Goal: Task Accomplishment & Management: Manage account settings

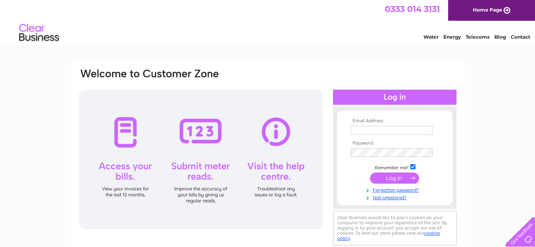
type input "johncascone51@yahoo.co.uk"
click at [395, 175] on input "submit" at bounding box center [394, 178] width 49 height 11
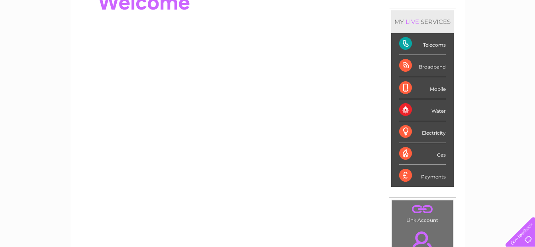
scroll to position [96, 0]
click at [424, 45] on div "Telecoms" at bounding box center [422, 44] width 47 height 22
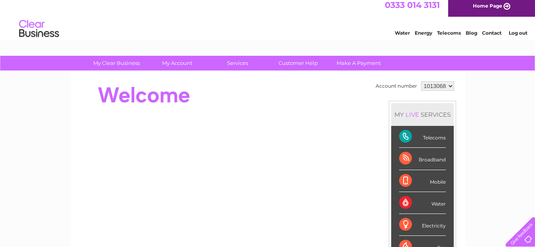
scroll to position [4, 0]
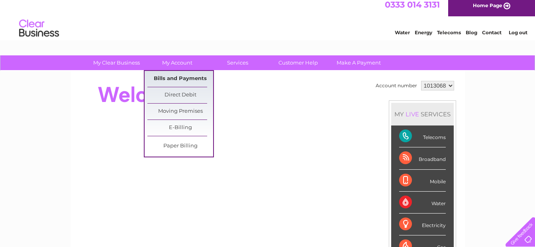
click at [176, 76] on link "Bills and Payments" at bounding box center [180, 79] width 66 height 16
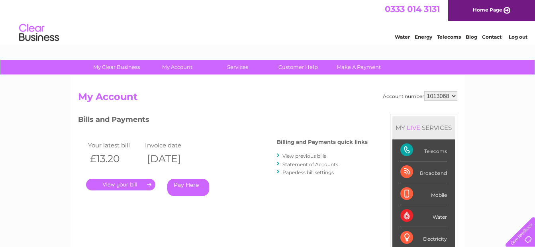
click at [119, 181] on link "." at bounding box center [120, 185] width 69 height 12
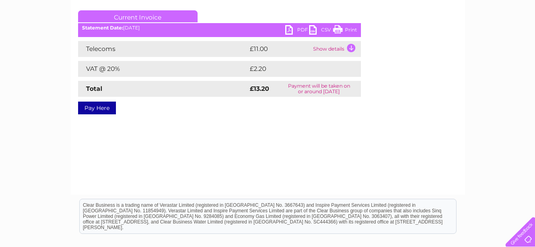
scroll to position [103, 0]
click at [350, 47] on td "Show details" at bounding box center [336, 49] width 50 height 16
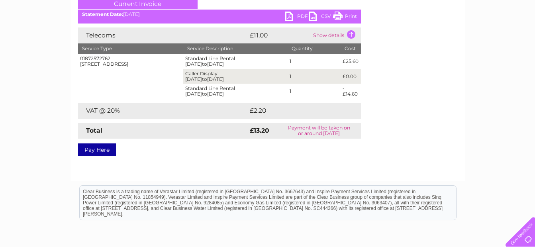
scroll to position [117, 0]
drag, startPoint x: 341, startPoint y: 14, endPoint x: 57, endPoint y: 16, distance: 283.8
click at [341, 14] on link "Print" at bounding box center [345, 18] width 24 height 12
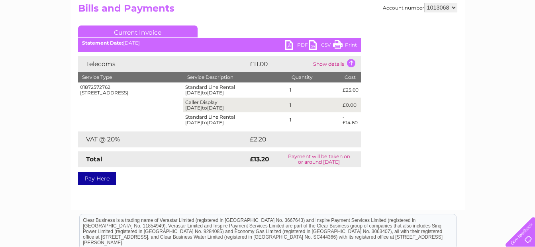
scroll to position [71, 0]
